Goal: Contribute content: Contribute content

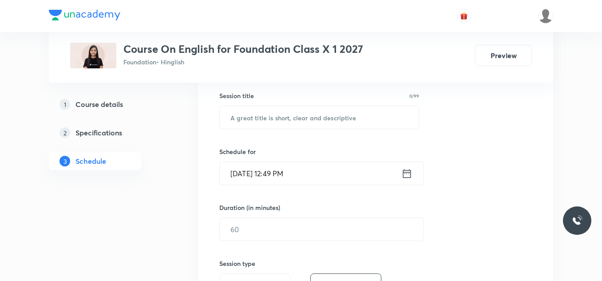
scroll to position [182, 0]
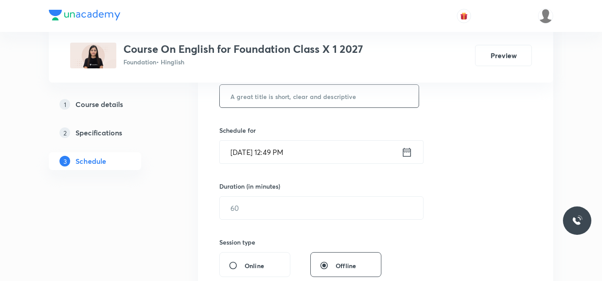
click at [273, 101] on input "text" at bounding box center [319, 96] width 199 height 23
paste input "Determiners 01"
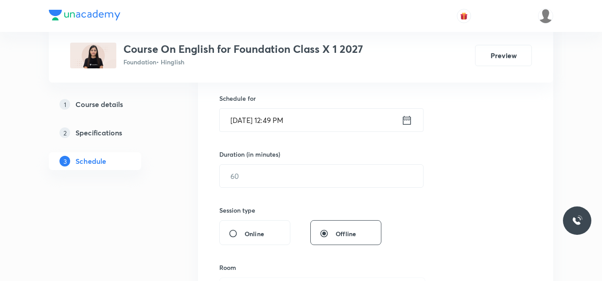
scroll to position [216, 0]
type input "Determiners 01"
click at [301, 122] on input "Sep 1, 2025, 12:49 PM" at bounding box center [311, 118] width 182 height 23
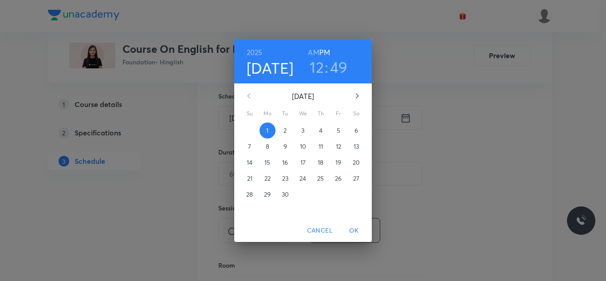
click at [316, 68] on h3 "12" at bounding box center [317, 67] width 14 height 19
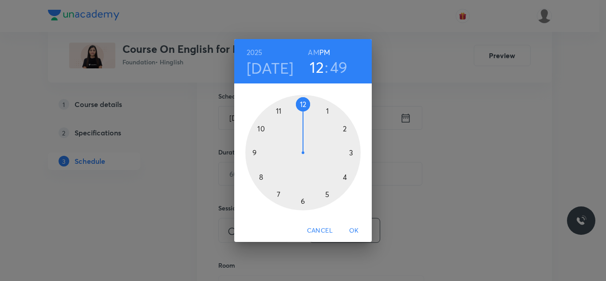
click at [345, 130] on div at bounding box center [302, 152] width 115 height 115
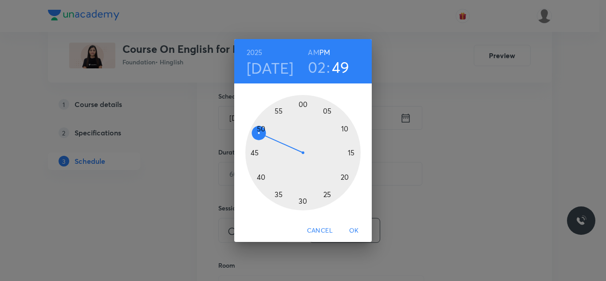
click at [305, 105] on div at bounding box center [302, 152] width 115 height 115
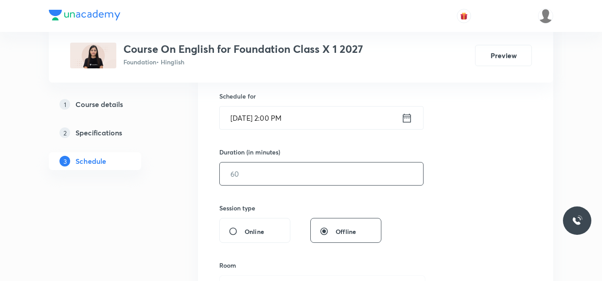
click at [256, 174] on input "text" at bounding box center [321, 173] width 203 height 23
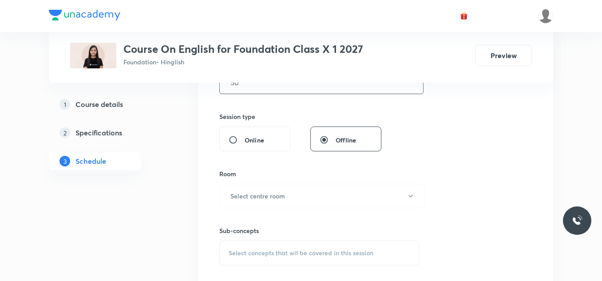
scroll to position [309, 0]
type input "50"
click at [263, 191] on h6 "Select centre room" at bounding box center [257, 194] width 55 height 9
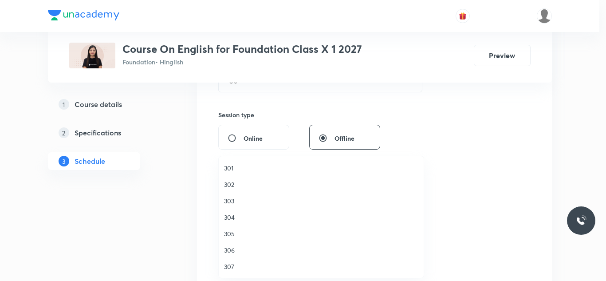
click at [233, 166] on span "301" at bounding box center [321, 167] width 194 height 9
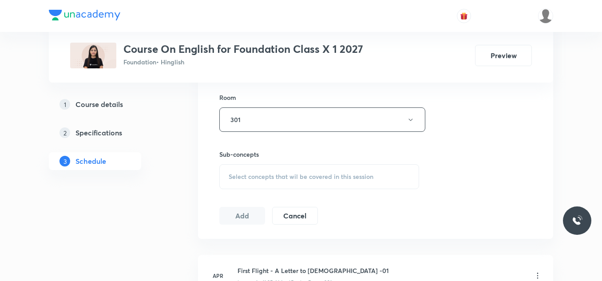
scroll to position [386, 0]
click at [254, 174] on span "Select concepts that wil be covered in this session" at bounding box center [301, 174] width 145 height 7
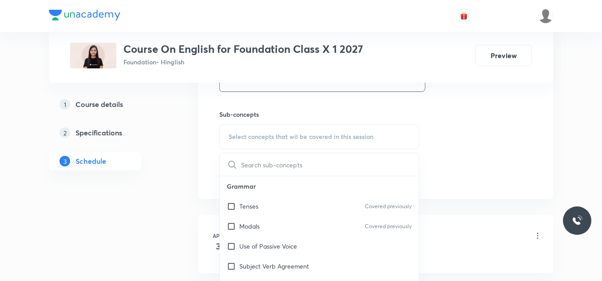
scroll to position [428, 0]
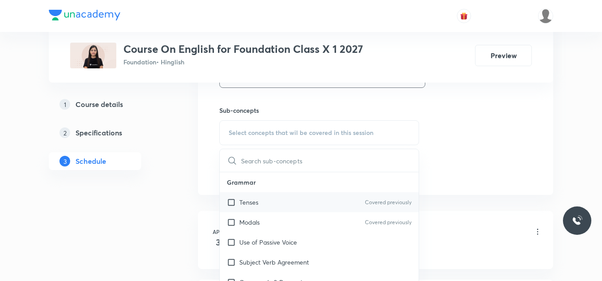
click at [229, 204] on input "checkbox" at bounding box center [233, 201] width 12 height 9
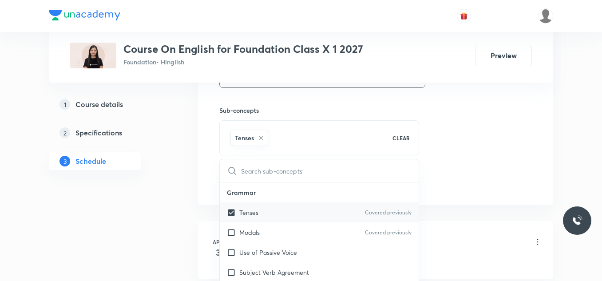
click at [231, 209] on input "checkbox" at bounding box center [233, 212] width 12 height 9
checkbox input "false"
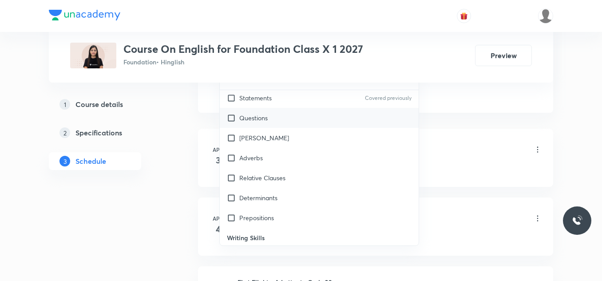
scroll to position [131, 0]
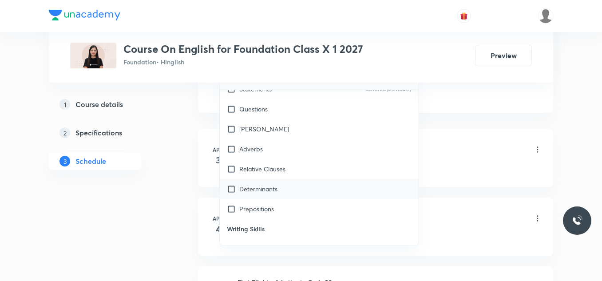
click at [233, 189] on input "checkbox" at bounding box center [233, 188] width 12 height 9
checkbox input "true"
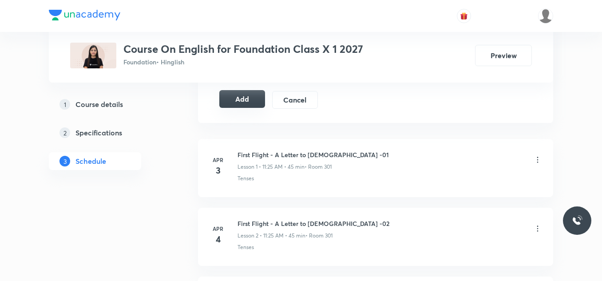
click at [245, 96] on button "Add" at bounding box center [242, 99] width 46 height 18
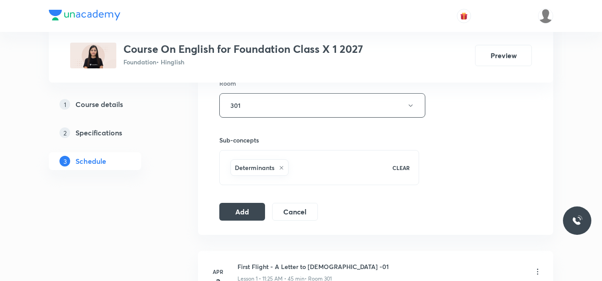
scroll to position [402, 0]
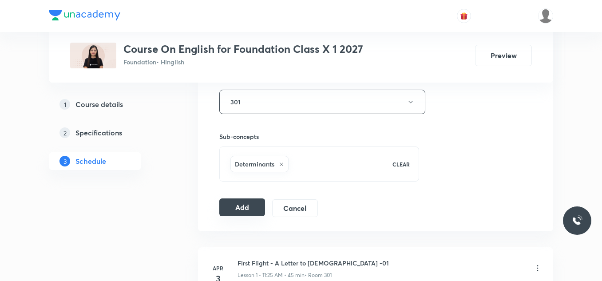
click at [239, 208] on button "Add" at bounding box center [242, 207] width 46 height 18
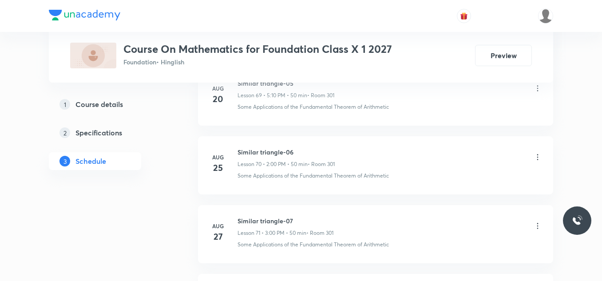
scroll to position [5452, 0]
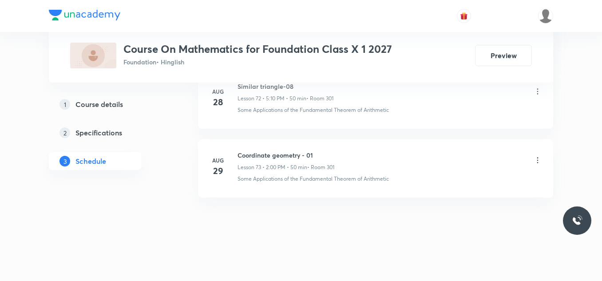
click at [281, 156] on h6 "Coordinate geometry - 01" at bounding box center [285, 154] width 97 height 9
copy h6 "Coordinate geometry - 01"
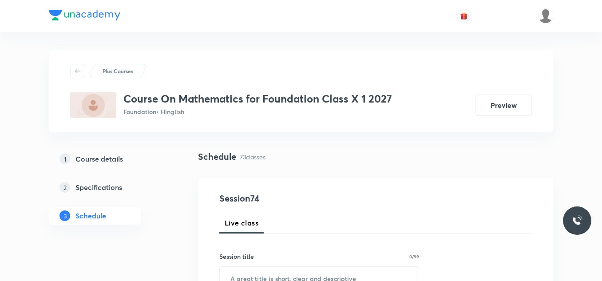
scroll to position [123, 0]
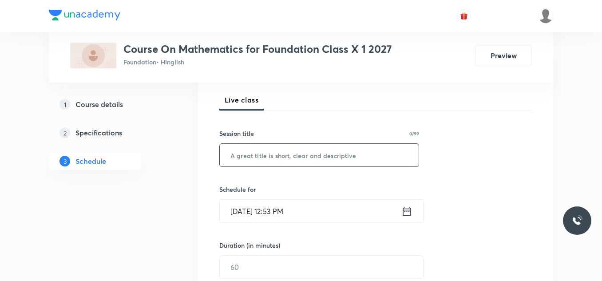
click at [268, 157] on input "text" at bounding box center [319, 155] width 199 height 23
paste input "Coordinate geometry - 01"
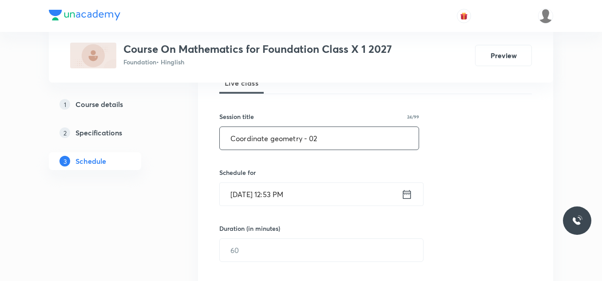
scroll to position [140, 0]
type input "Coordinate geometry - 02"
click at [314, 191] on input "Sep 1, 2025, 12:53 PM" at bounding box center [311, 193] width 182 height 23
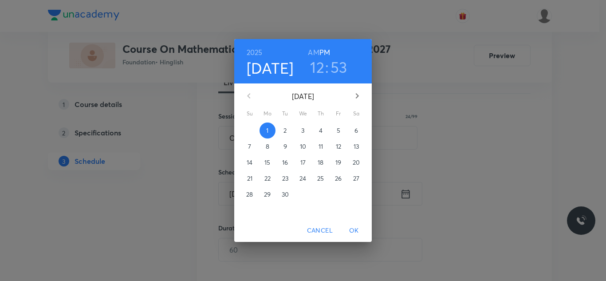
click at [317, 67] on h3 "12" at bounding box center [317, 67] width 14 height 19
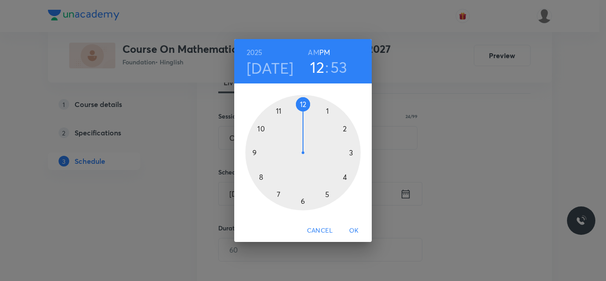
click at [351, 153] on div at bounding box center [302, 152] width 115 height 115
click at [304, 104] on div at bounding box center [302, 152] width 115 height 115
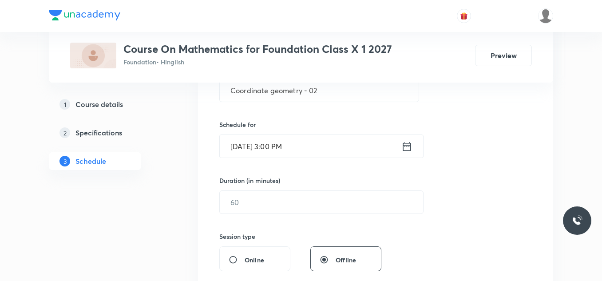
scroll to position [190, 0]
click at [274, 200] on input "text" at bounding box center [321, 200] width 203 height 23
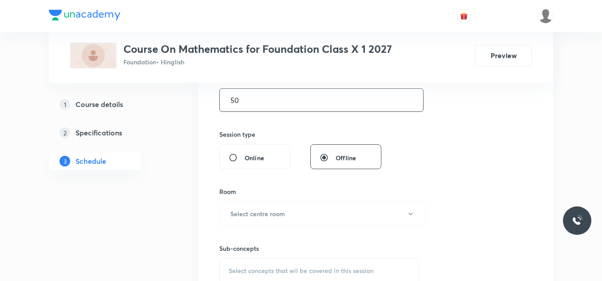
scroll to position [294, 0]
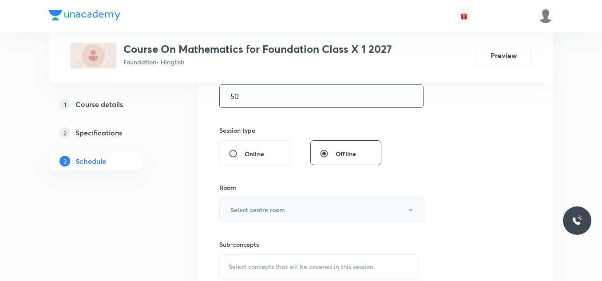
type input "50"
click at [271, 207] on h6 "Select centre room" at bounding box center [257, 209] width 55 height 9
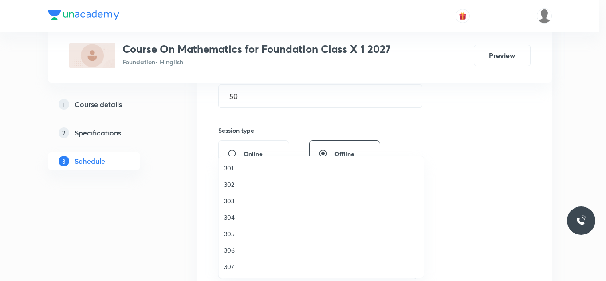
click at [233, 168] on span "301" at bounding box center [321, 167] width 194 height 9
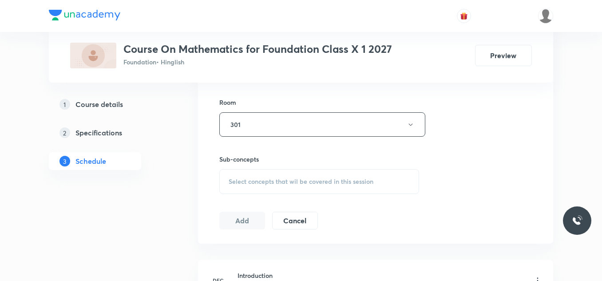
scroll to position [406, 0]
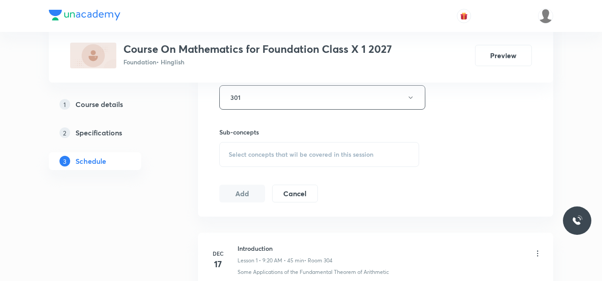
click at [256, 151] on span "Select concepts that wil be covered in this session" at bounding box center [301, 154] width 145 height 7
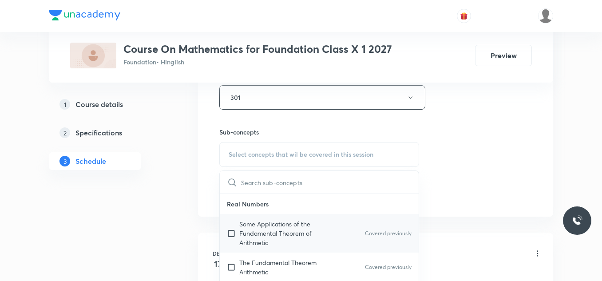
click at [237, 226] on input "checkbox" at bounding box center [233, 233] width 12 height 28
checkbox input "true"
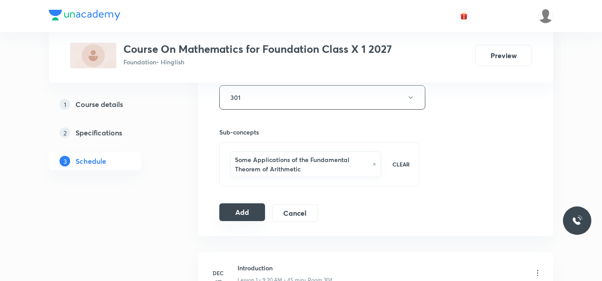
click at [242, 208] on button "Add" at bounding box center [242, 212] width 46 height 18
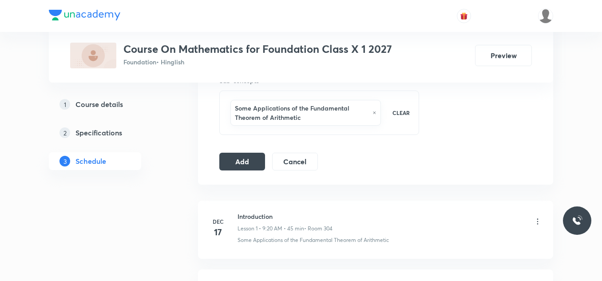
scroll to position [456, 0]
click at [240, 163] on button "Add" at bounding box center [242, 163] width 46 height 18
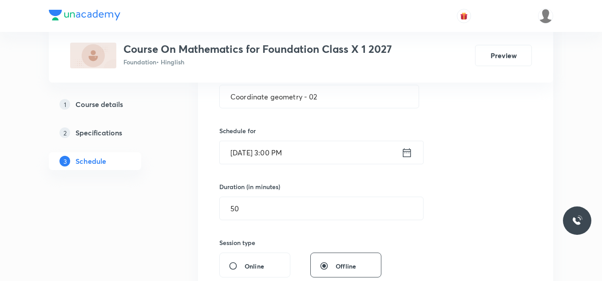
scroll to position [178, 0]
